Goal: Information Seeking & Learning: Find specific page/section

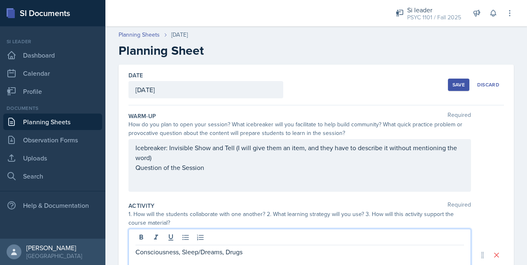
scroll to position [54, 0]
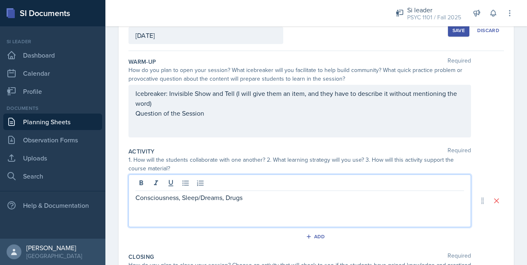
click at [242, 114] on p "Question of the Session" at bounding box center [299, 113] width 328 height 10
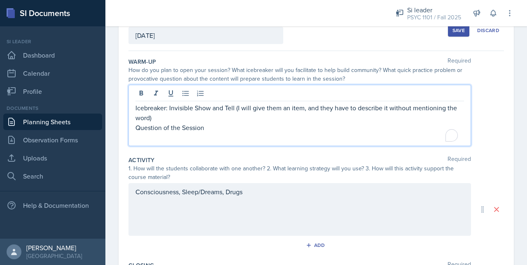
scroll to position [63, 0]
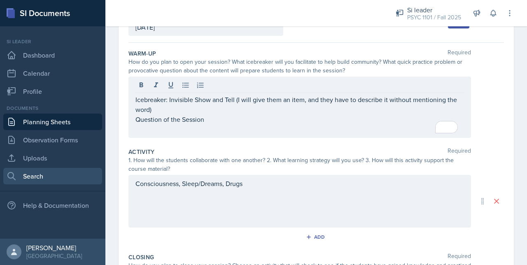
click at [28, 171] on link "Search" at bounding box center [52, 176] width 99 height 16
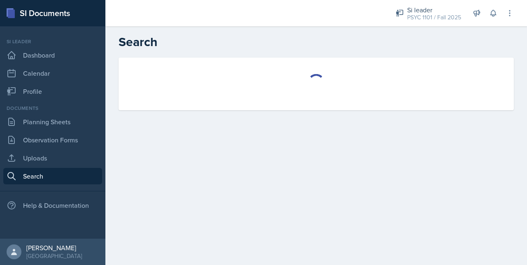
select select "all"
select select "1"
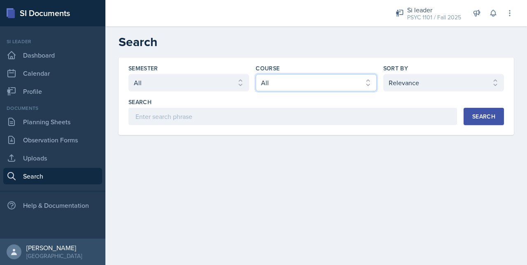
click at [309, 86] on select "Select course All ACCT 2101 ACCT 2102 ACCT 4050 ANTH 1102 ANTH 3301 ARCH 1000 A…" at bounding box center [316, 82] width 121 height 17
select select "93a945cf-eb40-40a1-82f0-d0905c6d75b7"
click at [256, 74] on select "Select course All ACCT 2101 ACCT 2102 ACCT 4050 ANTH 1102 ANTH 3301 ARCH 1000 A…" at bounding box center [316, 82] width 121 height 17
click at [491, 117] on div "Search" at bounding box center [483, 116] width 23 height 7
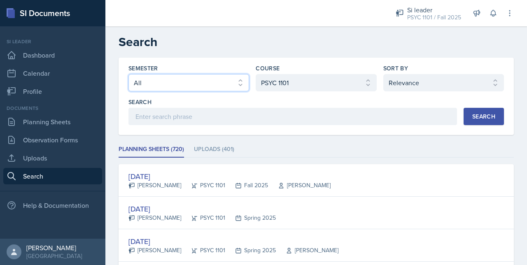
click at [180, 82] on select "Select semester All Fall 2025 Summer 2025 Spring 2025 Fall 2024 Summer 2024 Spr…" at bounding box center [188, 82] width 121 height 17
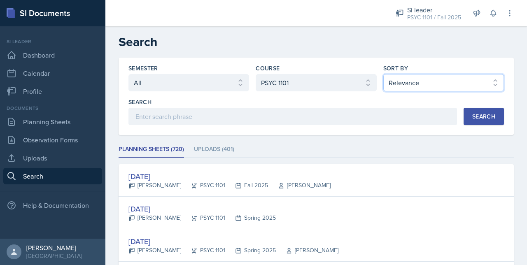
click at [408, 90] on select "Select sort by Relevance Document Date (Asc) Document Date (Desc)" at bounding box center [443, 82] width 121 height 17
select select "2"
click at [383, 74] on select "Select sort by Relevance Document Date (Asc) Document Date (Desc)" at bounding box center [443, 82] width 121 height 17
click at [487, 113] on div "Search" at bounding box center [483, 116] width 23 height 7
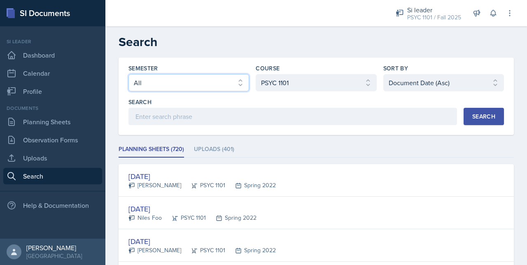
click at [188, 86] on select "Select semester All Fall 2025 Summer 2025 Spring 2025 Fall 2024 Summer 2024 Spr…" at bounding box center [188, 82] width 121 height 17
click at [128, 74] on select "Select semester All Fall 2025 Summer 2025 Spring 2025 Fall 2024 Summer 2024 Spr…" at bounding box center [188, 82] width 121 height 17
click at [195, 79] on select "Select semester All Fall 2025 Summer 2025 Spring 2025 Fall 2024 Summer 2024 Spr…" at bounding box center [188, 82] width 121 height 17
select select "e2039551-f485-4c1b-a525-5b9893bb04c4"
click at [128, 74] on select "Select semester All Fall 2025 Summer 2025 Spring 2025 Fall 2024 Summer 2024 Spr…" at bounding box center [188, 82] width 121 height 17
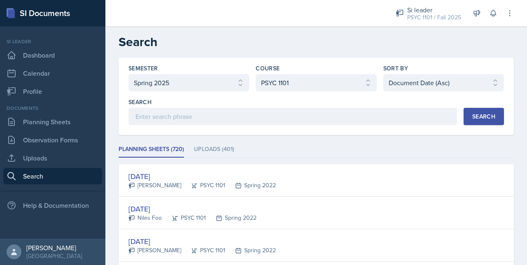
click at [472, 118] on div "Search" at bounding box center [483, 116] width 23 height 7
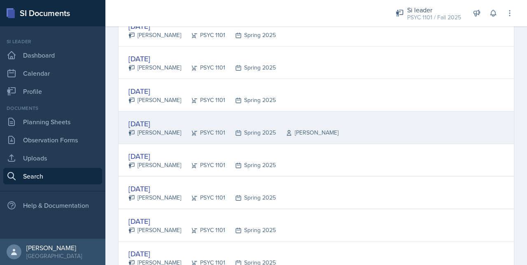
scroll to position [347, 0]
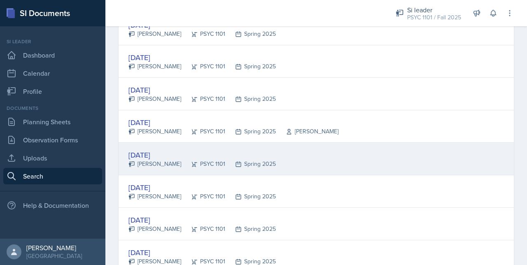
click at [149, 144] on div "Jan 14th, 2025 Olivia Hullender PSYC 1101 Spring 2025" at bounding box center [316, 159] width 395 height 33
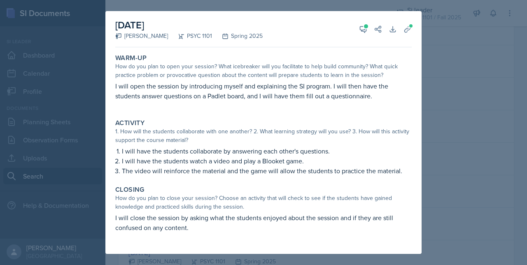
click at [459, 54] on div at bounding box center [263, 132] width 527 height 265
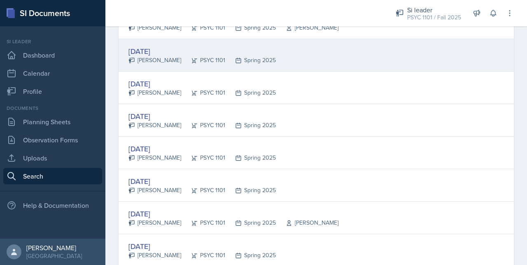
scroll to position [459, 0]
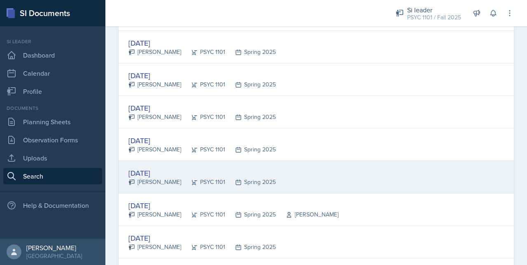
click at [154, 174] on div "Jan 15th, 2025" at bounding box center [201, 173] width 147 height 11
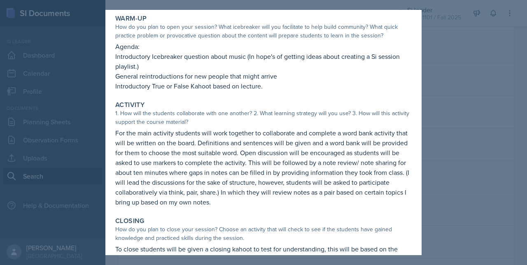
scroll to position [38, 0]
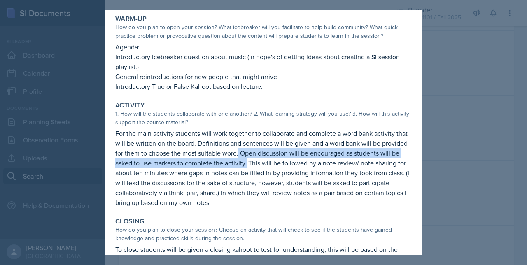
drag, startPoint x: 266, startPoint y: 150, endPoint x: 292, endPoint y: 163, distance: 28.4
click at [292, 163] on p "For the main activity students will work together to collaborate and complete a…" at bounding box center [263, 167] width 296 height 79
drag, startPoint x: 292, startPoint y: 163, endPoint x: 290, endPoint y: 168, distance: 6.1
click at [290, 168] on p "For the main activity students will work together to collaborate and complete a…" at bounding box center [263, 167] width 296 height 79
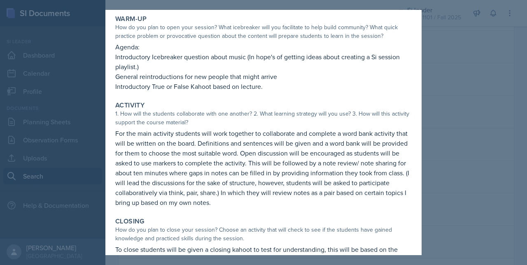
click at [290, 168] on p "For the main activity students will work together to collaborate and complete a…" at bounding box center [263, 167] width 296 height 79
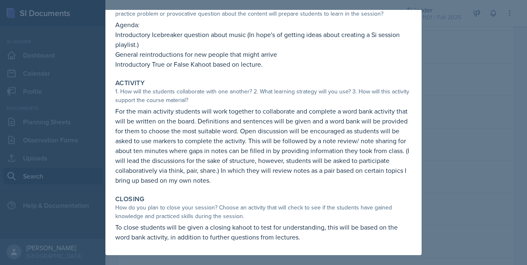
scroll to position [0, 0]
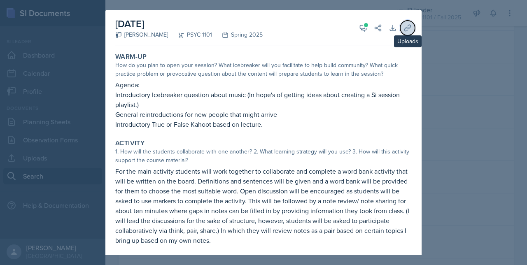
click at [404, 27] on icon at bounding box center [407, 28] width 6 height 6
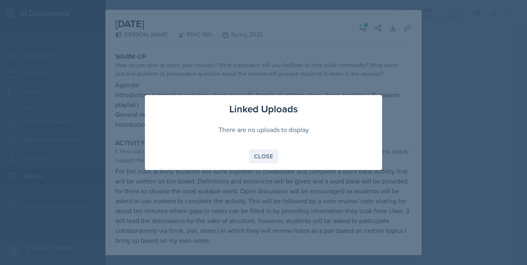
click at [266, 158] on div "Close" at bounding box center [263, 156] width 19 height 7
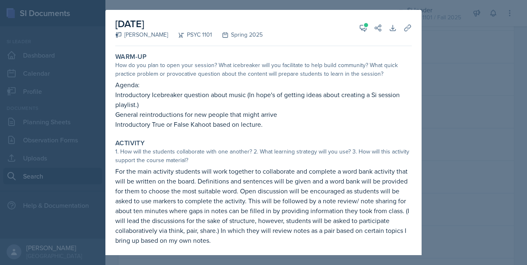
scroll to position [60, 0]
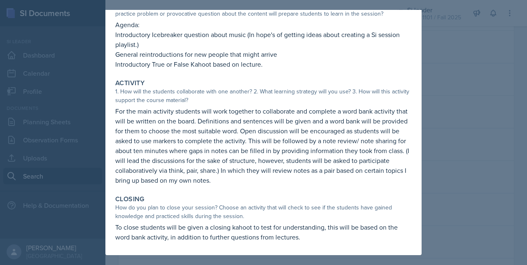
click at [452, 162] on div at bounding box center [263, 132] width 527 height 265
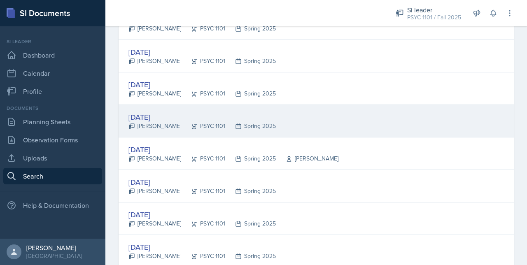
scroll to position [519, 0]
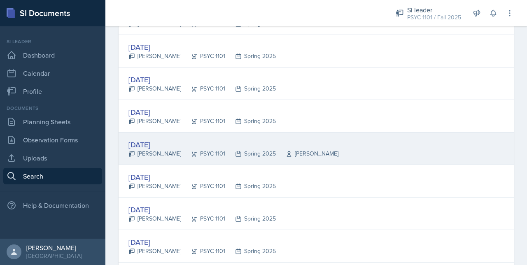
click at [273, 145] on div "Jan 15th, 2025" at bounding box center [233, 144] width 210 height 11
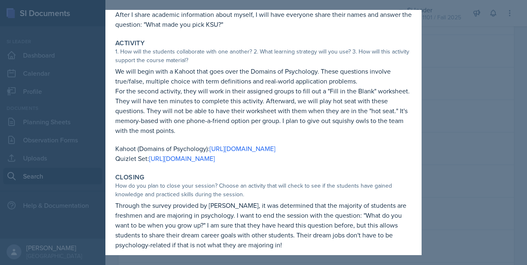
scroll to position [0, 0]
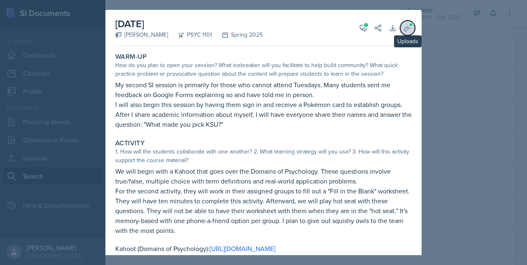
click at [406, 30] on button "Uploads" at bounding box center [407, 28] width 15 height 15
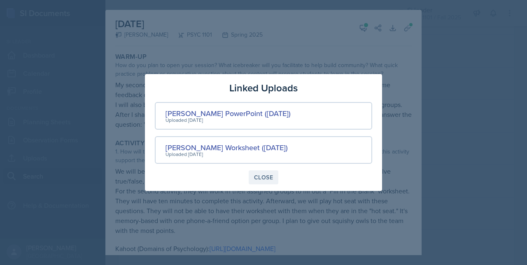
click at [267, 180] on div "Close" at bounding box center [263, 177] width 19 height 7
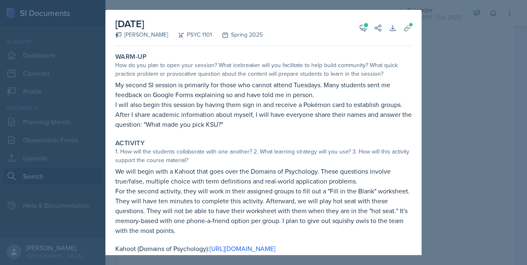
click at [267, 180] on div "January 15th, 2025 Layla Cruz PSYC 1101 Spring 2025 View Comments Comments Jan …" at bounding box center [263, 186] width 316 height 353
click at [463, 144] on div at bounding box center [263, 132] width 527 height 265
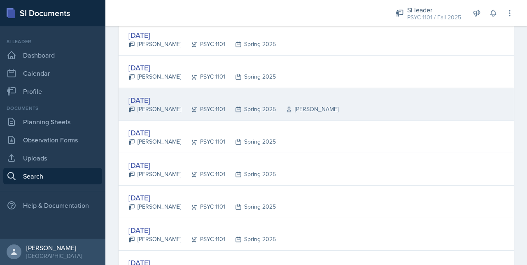
scroll to position [571, 0]
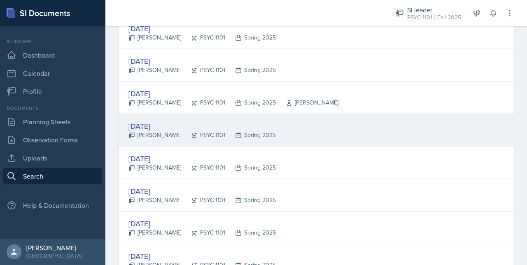
click at [330, 128] on div "Jan 16th, 2025 Sierra Reid PSYC 1101 Spring 2025" at bounding box center [316, 130] width 395 height 33
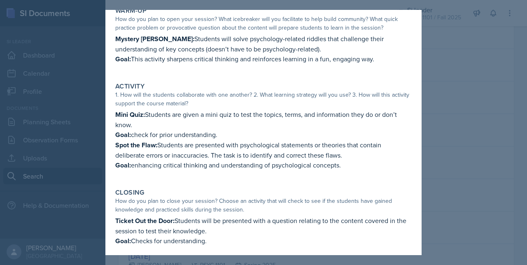
scroll to position [57, 0]
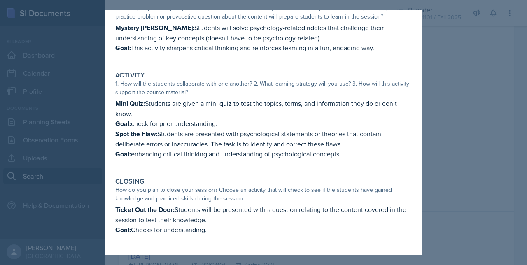
click at [505, 164] on div at bounding box center [263, 132] width 527 height 265
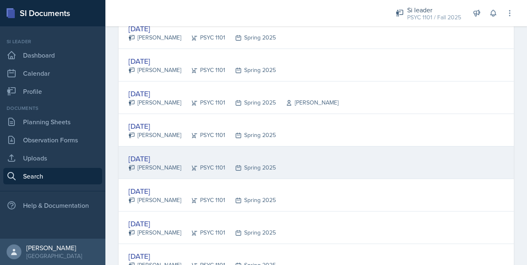
scroll to position [633, 0]
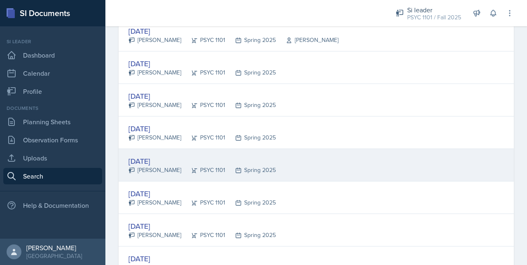
click at [252, 151] on div "Jan 16th, 2025 Jared Stewart PSYC 1101 Spring 2025" at bounding box center [316, 165] width 395 height 33
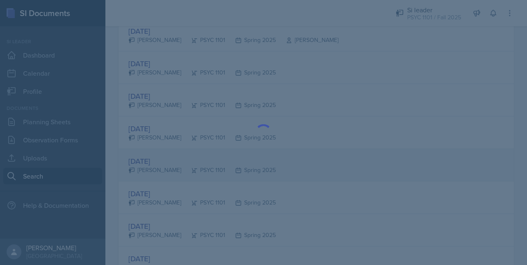
scroll to position [0, 0]
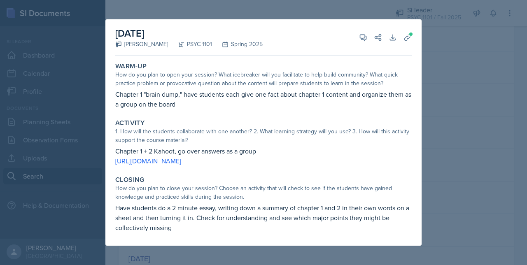
click at [452, 187] on div at bounding box center [263, 132] width 527 height 265
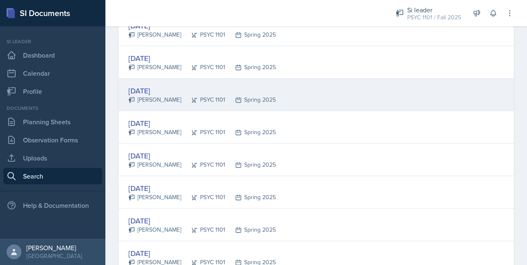
scroll to position [738, 0]
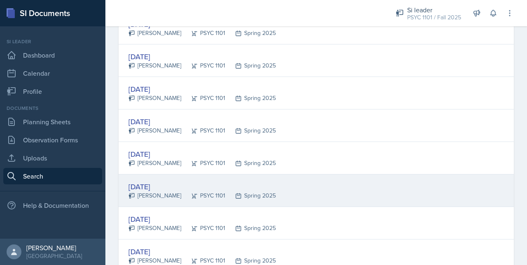
click at [327, 179] on div "Jan 21st, 2025 Kyla Balde PSYC 1101 Spring 2025" at bounding box center [316, 191] width 395 height 33
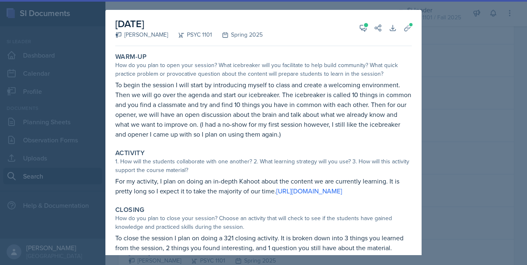
scroll to position [21, 0]
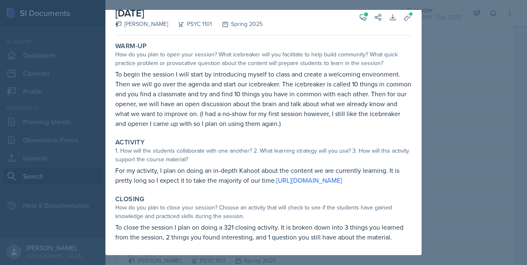
click at [408, 168] on div "January 21st, 2025 Kyla Balde PSYC 1101 Spring 2025 View Comments Comments Jan …" at bounding box center [263, 127] width 316 height 256
click at [426, 170] on div at bounding box center [263, 132] width 527 height 265
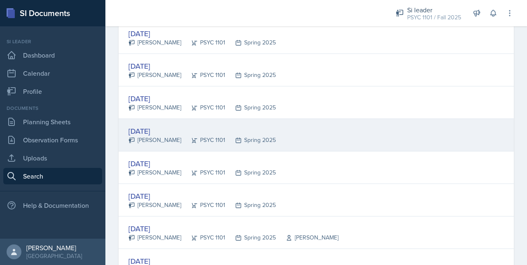
scroll to position [832, 0]
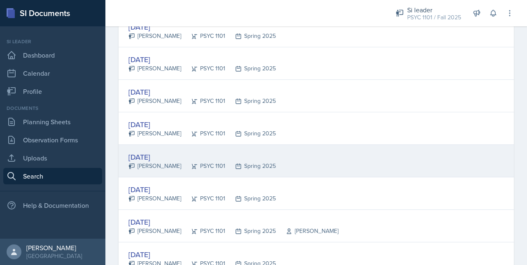
click at [191, 145] on div "Jan 21st, 2025 Olivia Hullender PSYC 1101 Spring 2025" at bounding box center [316, 161] width 395 height 33
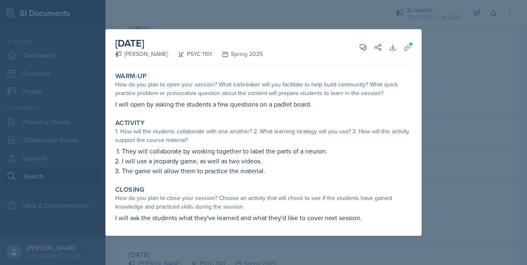
click at [440, 172] on div at bounding box center [263, 132] width 527 height 265
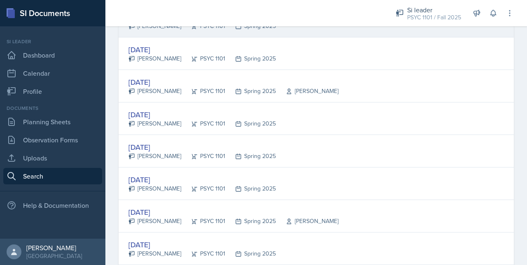
scroll to position [977, 0]
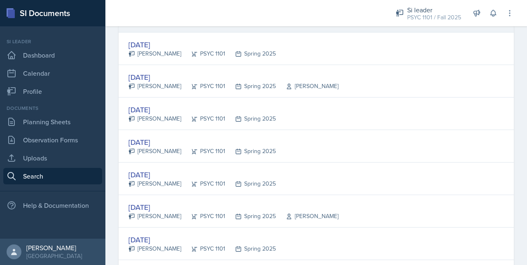
click at [362, 149] on div "Jan 22nd, 2025 Dandre Williamson PSYC 1101 Spring 2025" at bounding box center [316, 146] width 395 height 33
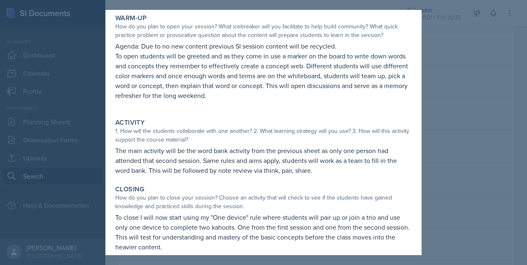
scroll to position [49, 0]
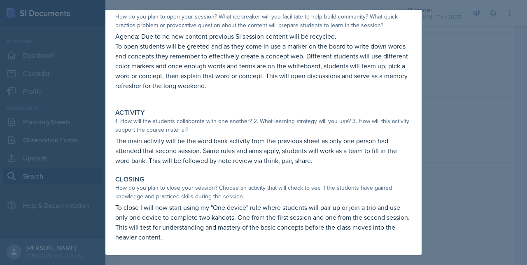
click at [477, 193] on div at bounding box center [263, 132] width 527 height 265
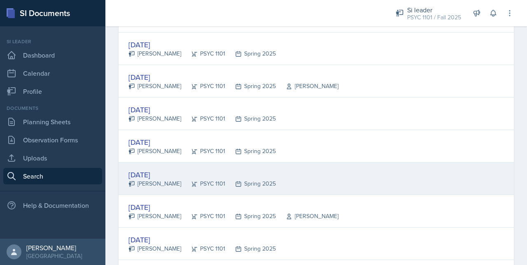
click at [249, 169] on div "Jan 22nd, 2025" at bounding box center [201, 174] width 147 height 11
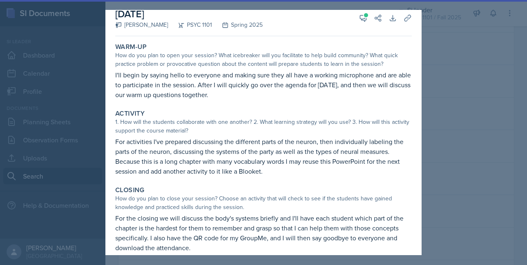
scroll to position [21, 0]
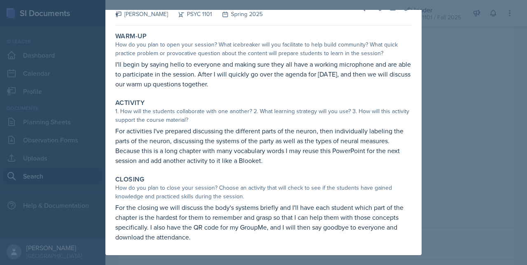
click at [435, 141] on div at bounding box center [263, 132] width 527 height 265
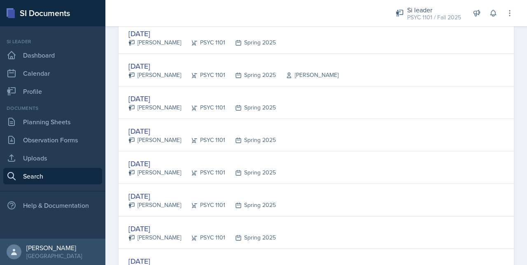
scroll to position [1165, 0]
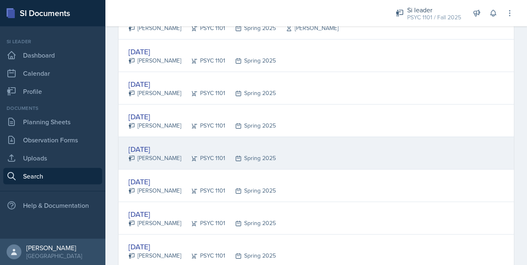
click at [326, 148] on div "Jan 23rd, 2025 Sierra Reid PSYC 1101 Spring 2025" at bounding box center [316, 153] width 395 height 33
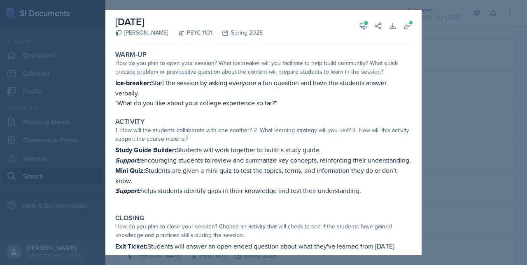
scroll to position [2, 0]
click at [403, 28] on icon at bounding box center [407, 26] width 8 height 8
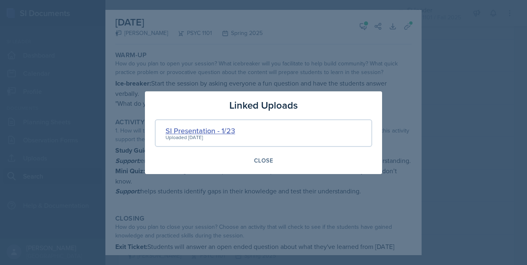
click at [198, 126] on div "SI Presentation - 1/23" at bounding box center [200, 130] width 70 height 11
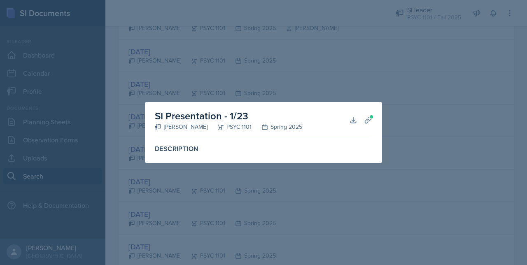
click at [480, 193] on div at bounding box center [263, 132] width 527 height 265
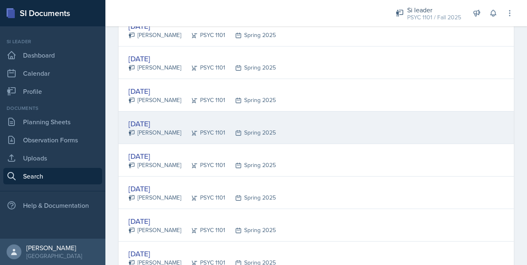
scroll to position [1232, 0]
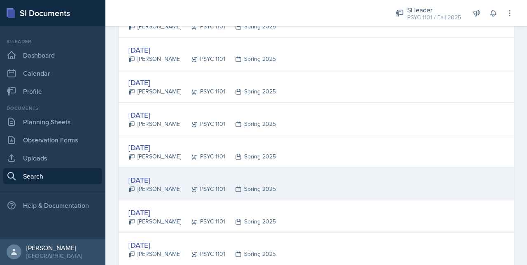
click at [193, 176] on div "Jan 24th, 2025" at bounding box center [201, 180] width 147 height 11
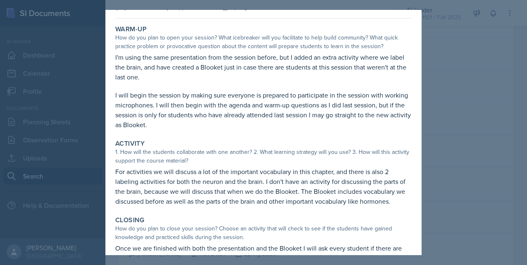
scroll to position [58, 0]
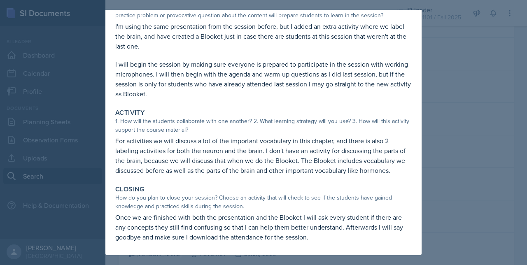
click at [363, 175] on p "For activities we will discuss a lot of the important vocabulary in this chapte…" at bounding box center [263, 156] width 296 height 40
click at [451, 149] on div at bounding box center [263, 132] width 527 height 265
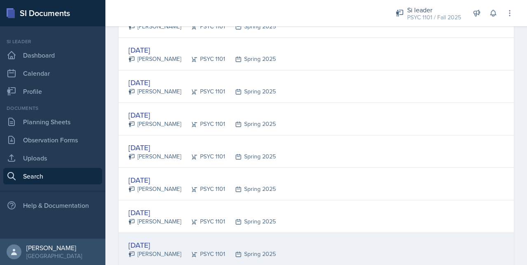
click at [146, 240] on div "Jan 27th, 2025" at bounding box center [201, 245] width 147 height 11
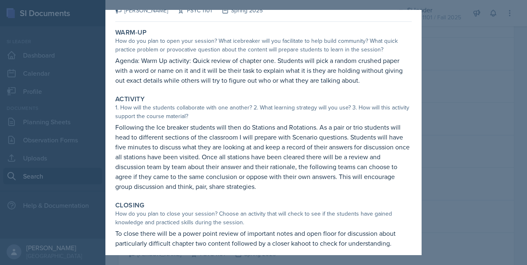
scroll to position [30, 0]
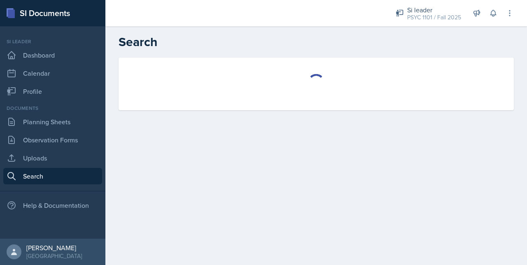
select select "all"
select select "1"
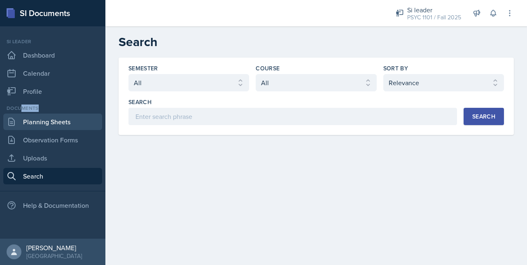
drag, startPoint x: 23, startPoint y: 110, endPoint x: 23, endPoint y: 116, distance: 5.8
click at [23, 116] on div "Documents Planning Sheets Observation Forms Uploads Search" at bounding box center [52, 145] width 99 height 80
click at [23, 116] on link "Planning Sheets" at bounding box center [52, 122] width 99 height 16
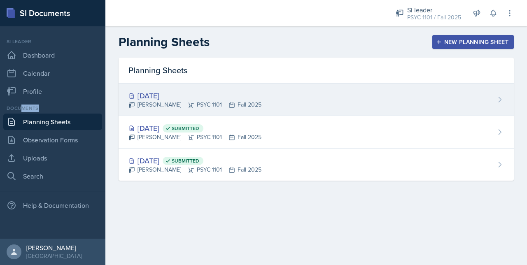
click at [179, 110] on div "[DATE] [PERSON_NAME] PSYC 1101 Fall 2025" at bounding box center [316, 100] width 395 height 33
